Goal: Task Accomplishment & Management: Use online tool/utility

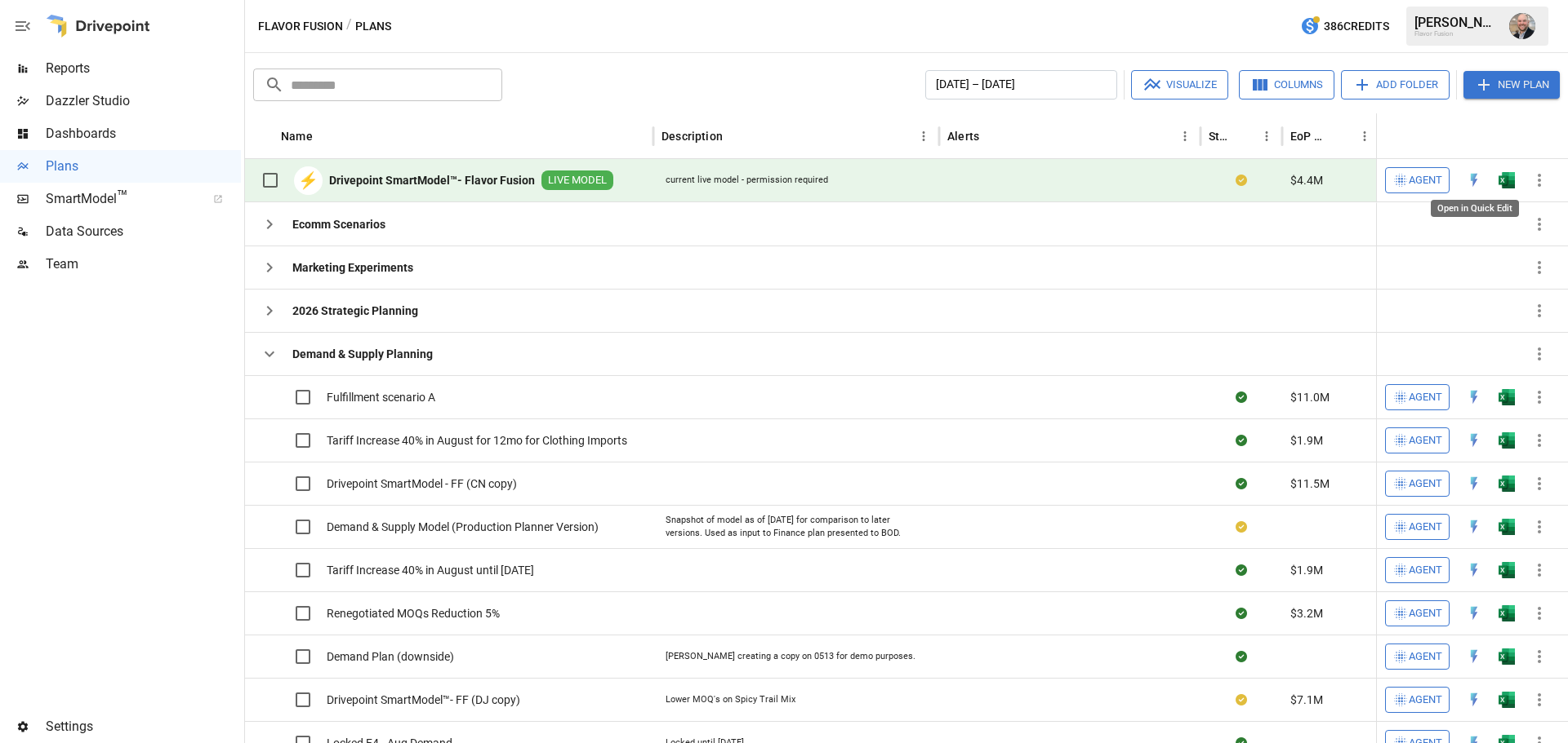
click at [1476, 179] on img "Open in Quick Edit" at bounding box center [1474, 181] width 16 height 16
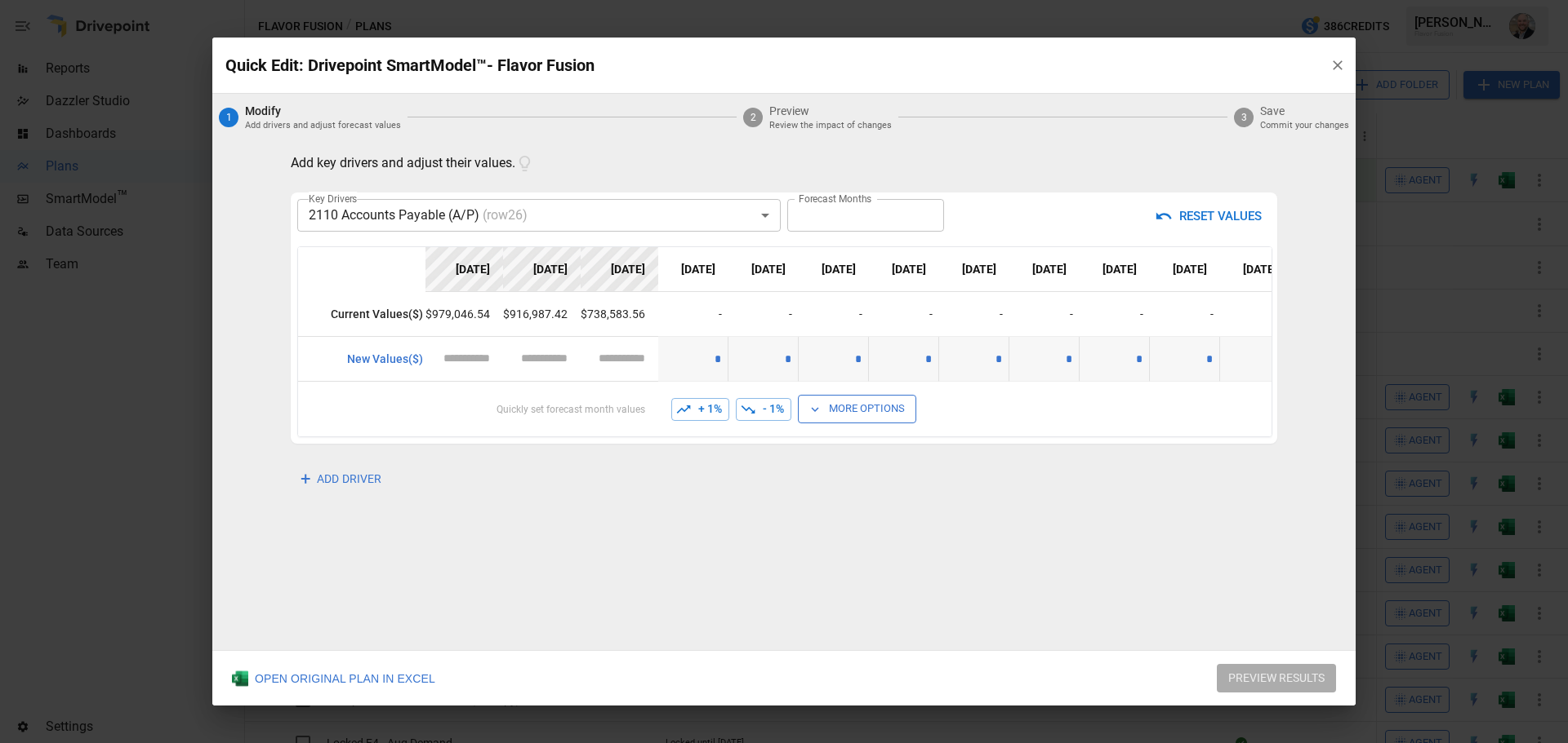
drag, startPoint x: 1332, startPoint y: 65, endPoint x: 1480, endPoint y: 232, distance: 223.1
click at [1336, 65] on icon "button" at bounding box center [1337, 66] width 16 height 16
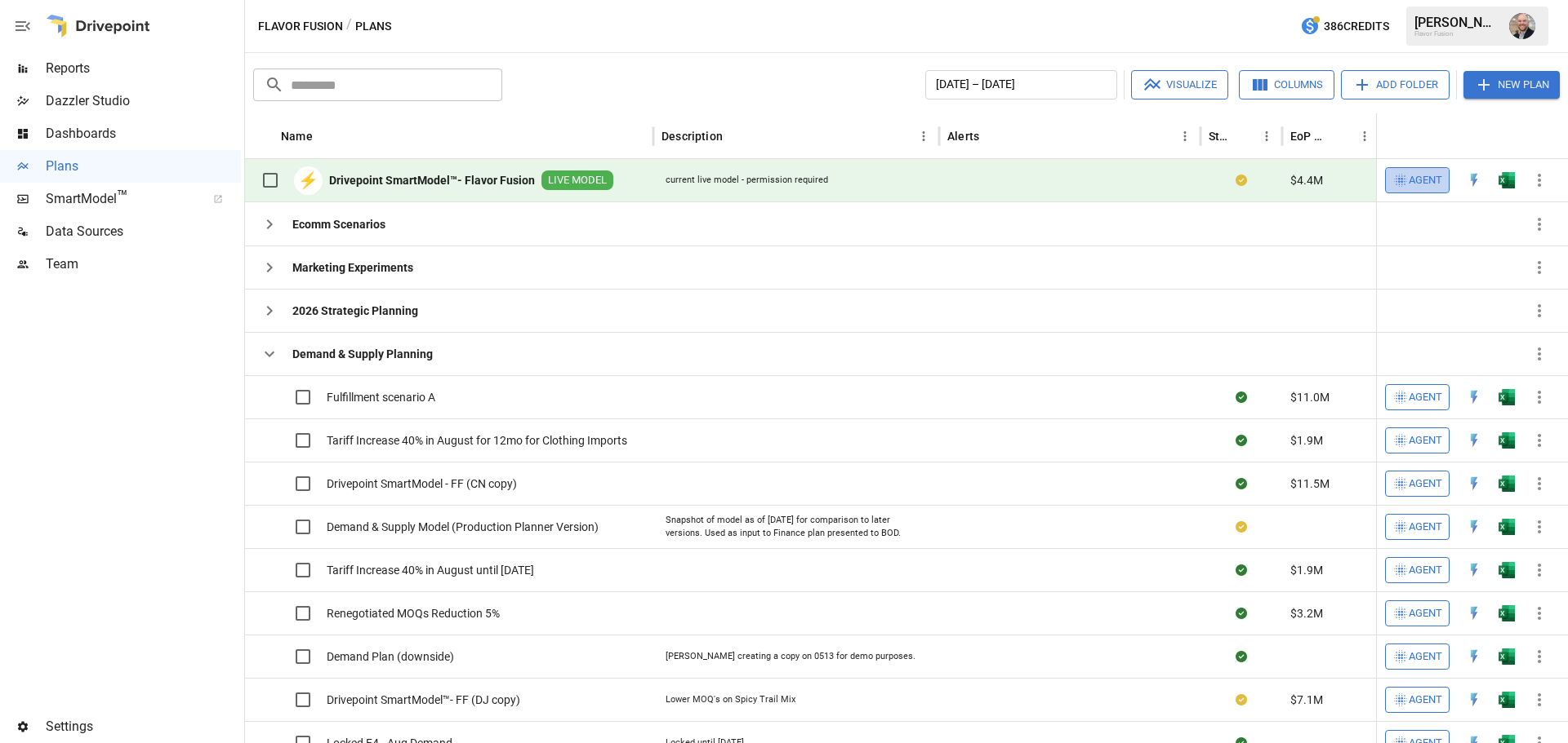
click at [1417, 191] on button "Agent" at bounding box center [1417, 181] width 65 height 26
